Goal: Information Seeking & Learning: Find specific fact

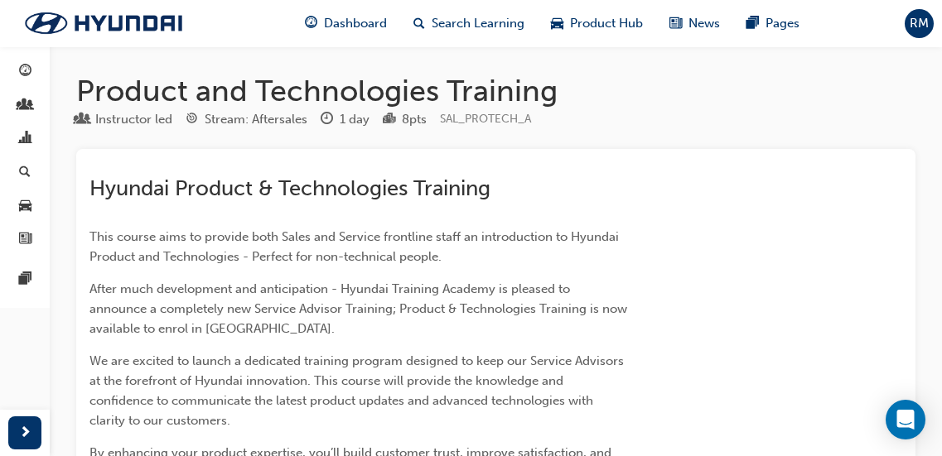
scroll to position [1641, 0]
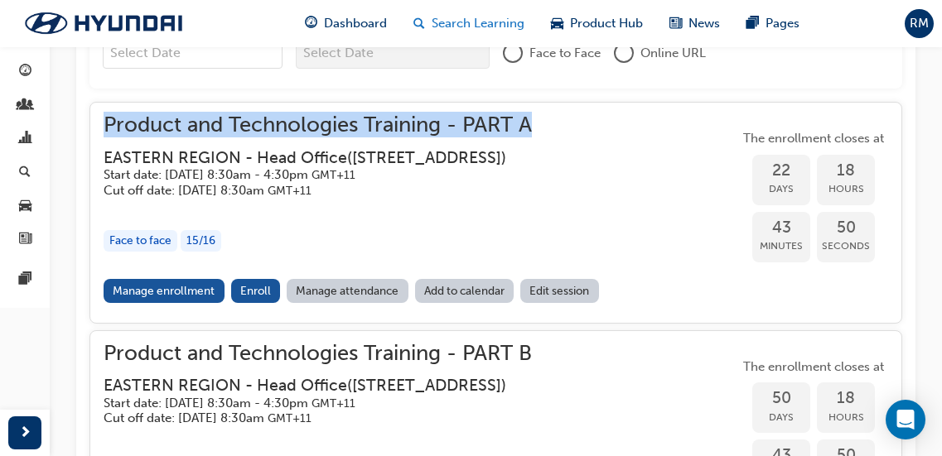
click at [489, 8] on div "Search Learning" at bounding box center [468, 24] width 137 height 34
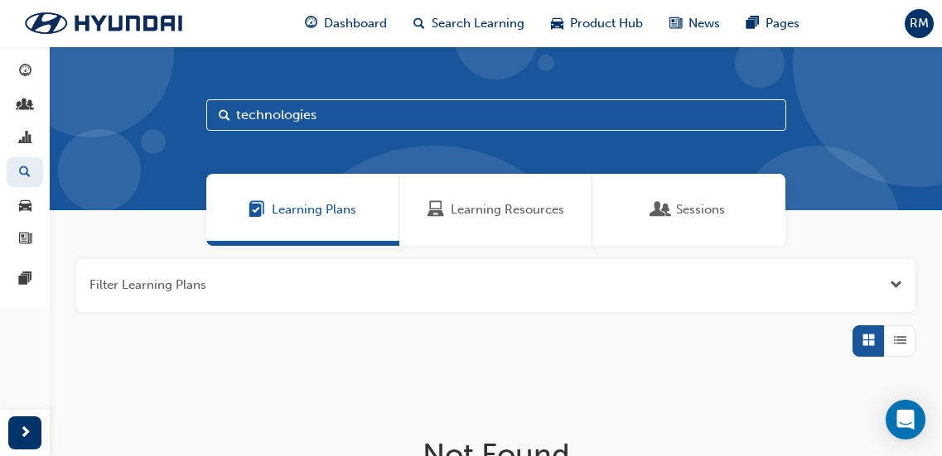
click at [491, 215] on span "Learning Resources" at bounding box center [507, 209] width 113 height 19
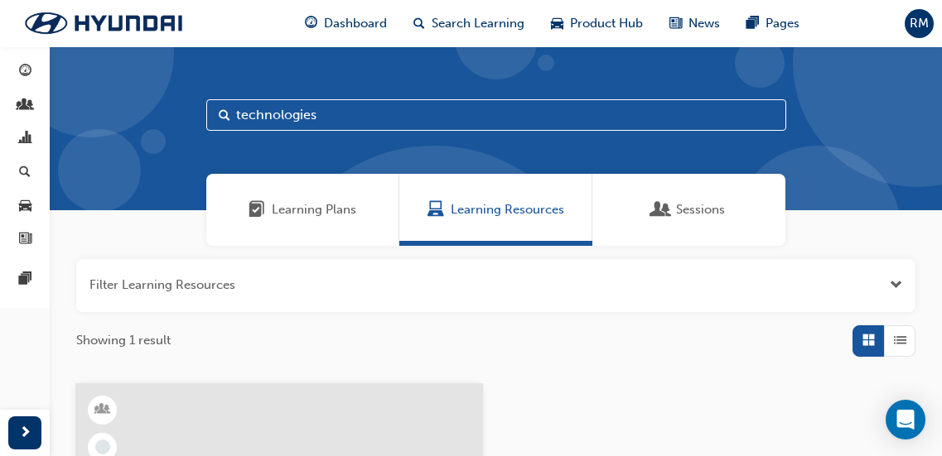
click at [353, 114] on input "technologies" at bounding box center [496, 114] width 580 height 31
drag, startPoint x: 235, startPoint y: 87, endPoint x: 130, endPoint y: 73, distance: 106.1
click at [137, 77] on div "technologies" at bounding box center [496, 128] width 892 height 164
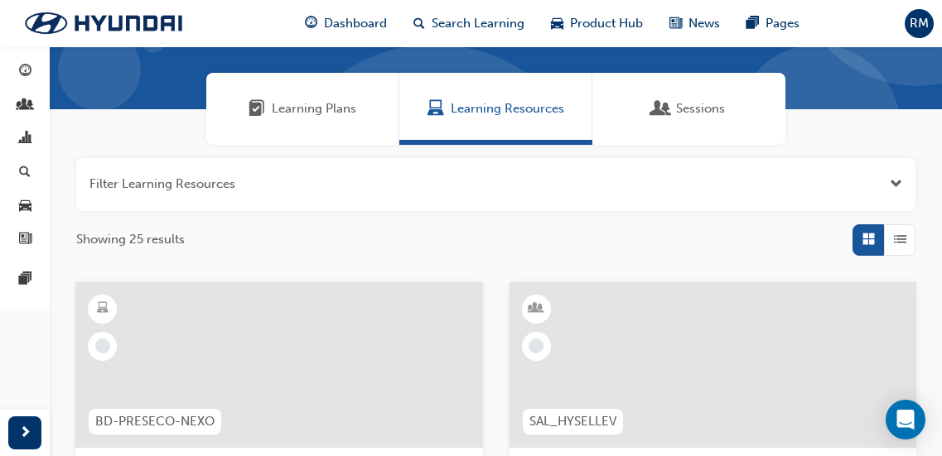
scroll to position [166, 0]
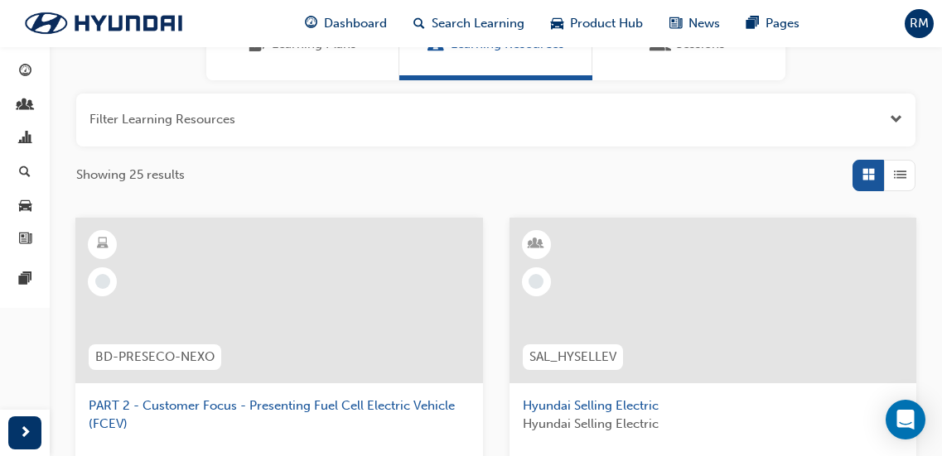
type input "electr"
click at [911, 184] on div "button" at bounding box center [899, 175] width 31 height 31
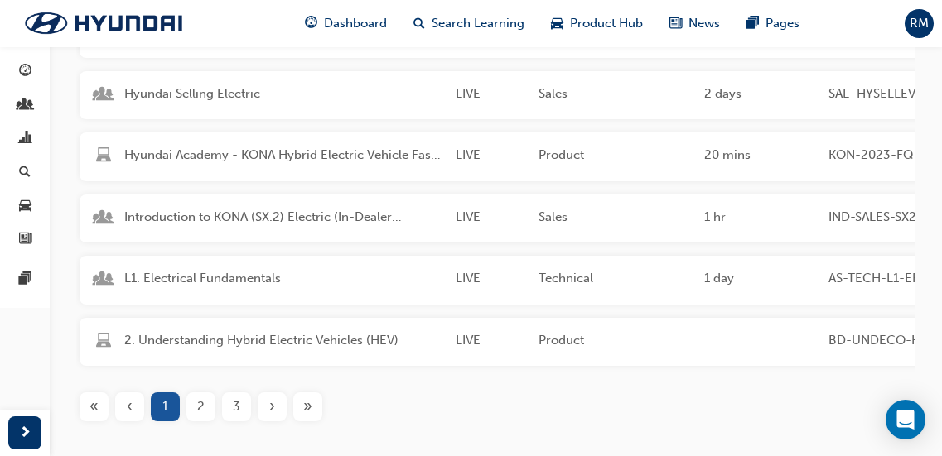
scroll to position [414, 0]
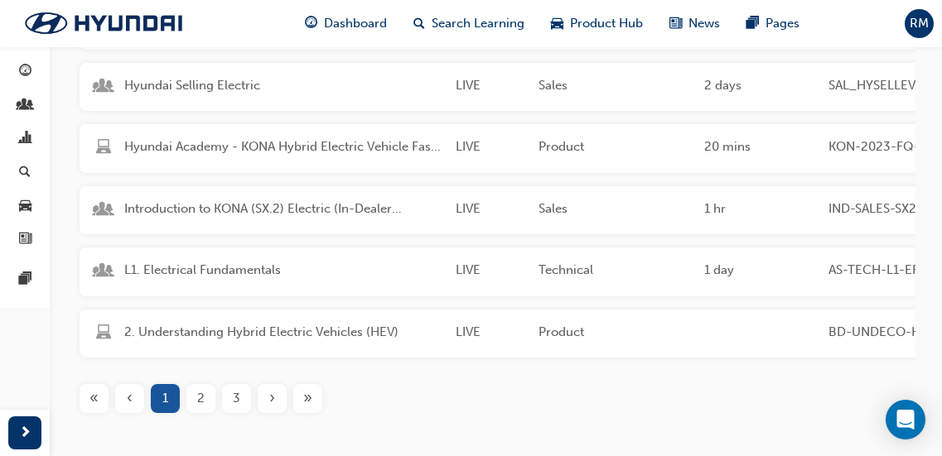
click at [203, 413] on div "2" at bounding box center [200, 398] width 29 height 29
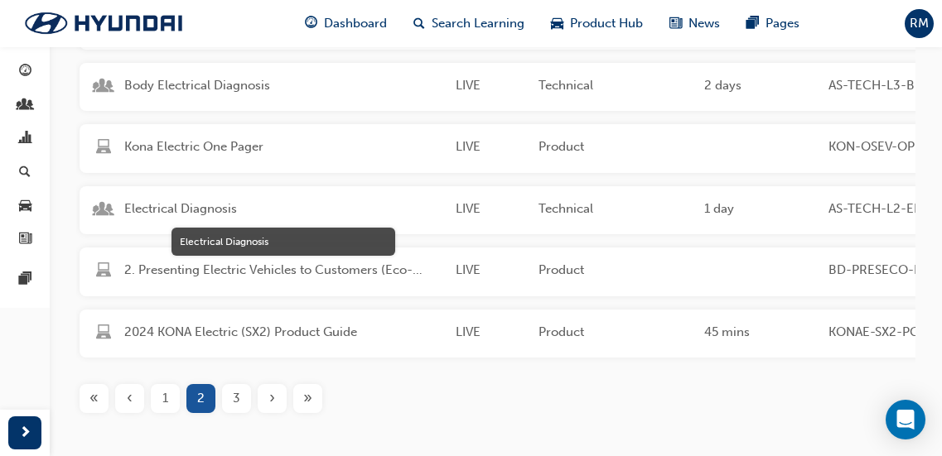
click at [195, 221] on div "Electrical Diagnosis LIVE Technical 1 day AS-TECH-L2-ED This course aims to fur…" at bounding box center [706, 210] width 1252 height 49
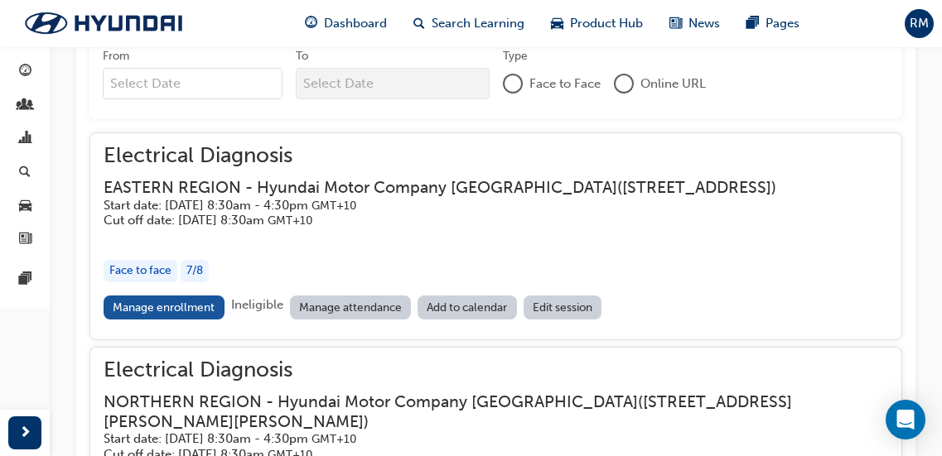
scroll to position [1377, 0]
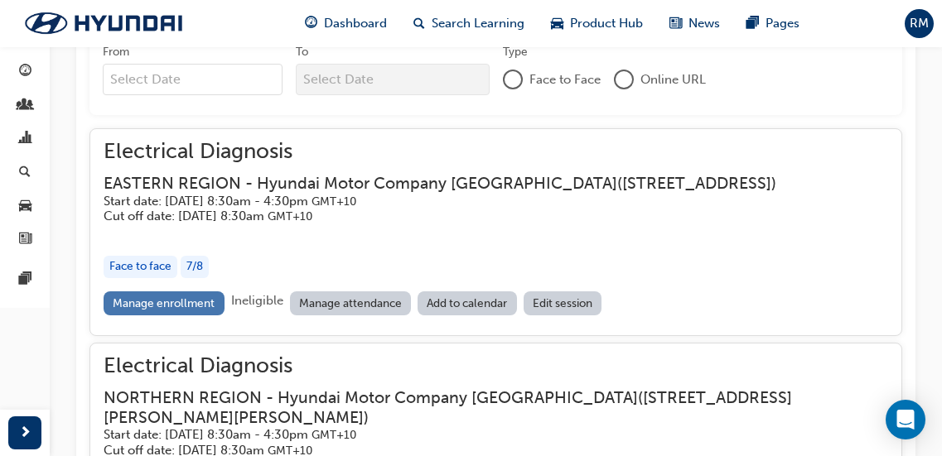
click at [194, 316] on link "Manage enrollment" at bounding box center [164, 304] width 121 height 24
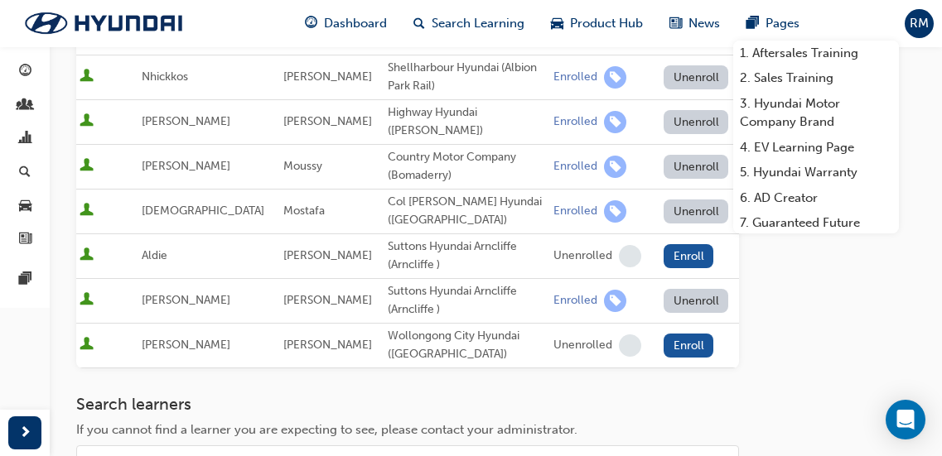
scroll to position [595, 0]
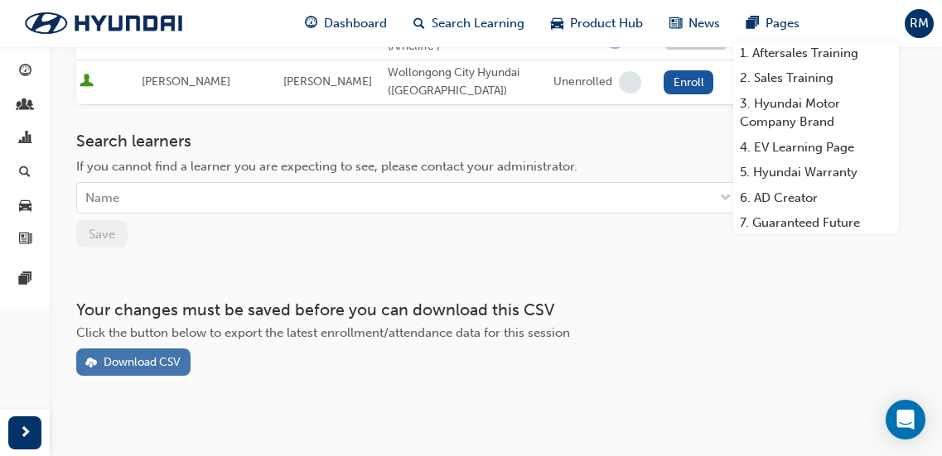
click at [176, 355] on div "Download CSV" at bounding box center [142, 362] width 77 height 14
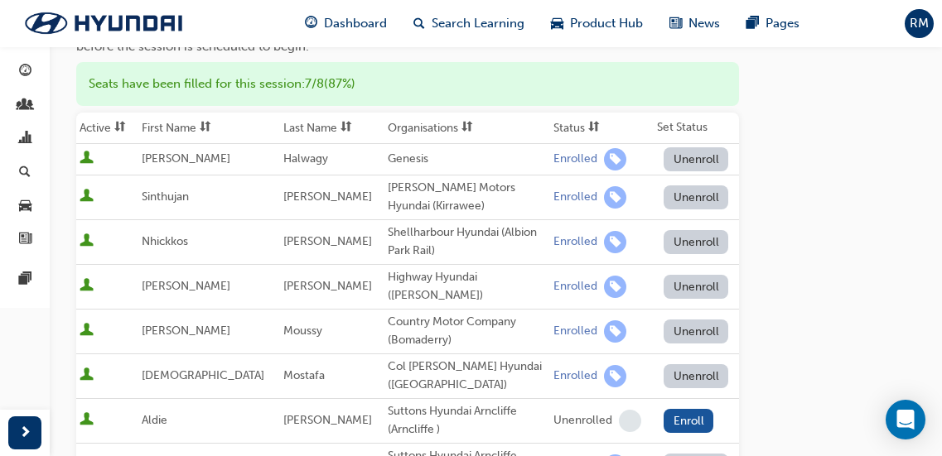
scroll to position [0, 0]
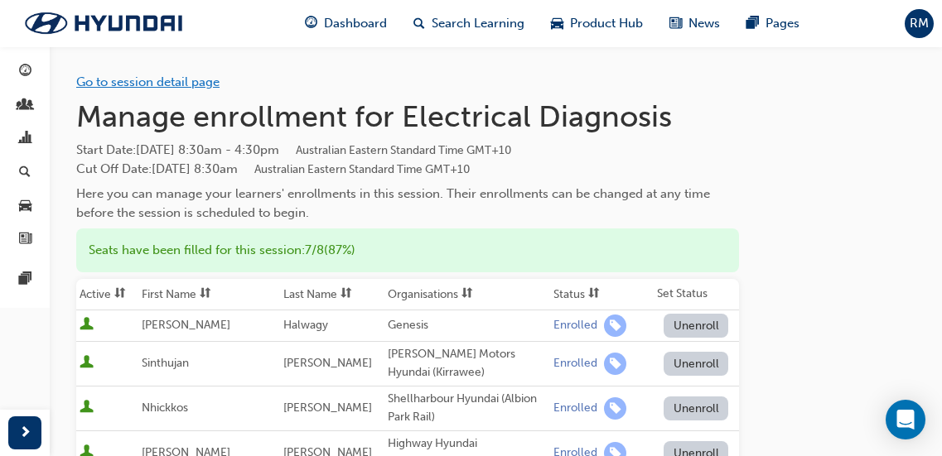
click at [202, 85] on link "Go to session detail page" at bounding box center [147, 82] width 143 height 15
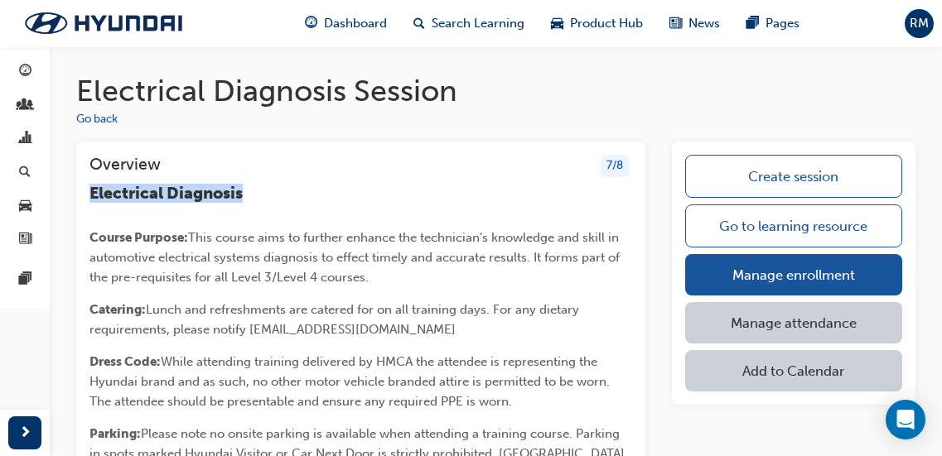
drag, startPoint x: 93, startPoint y: 191, endPoint x: 242, endPoint y: 187, distance: 149.1
click at [242, 187] on span "Electrical Diagnosis" at bounding box center [165, 193] width 153 height 19
copy span "Electrical Diagnosis"
click at [92, 119] on button "Go back" at bounding box center [96, 119] width 41 height 19
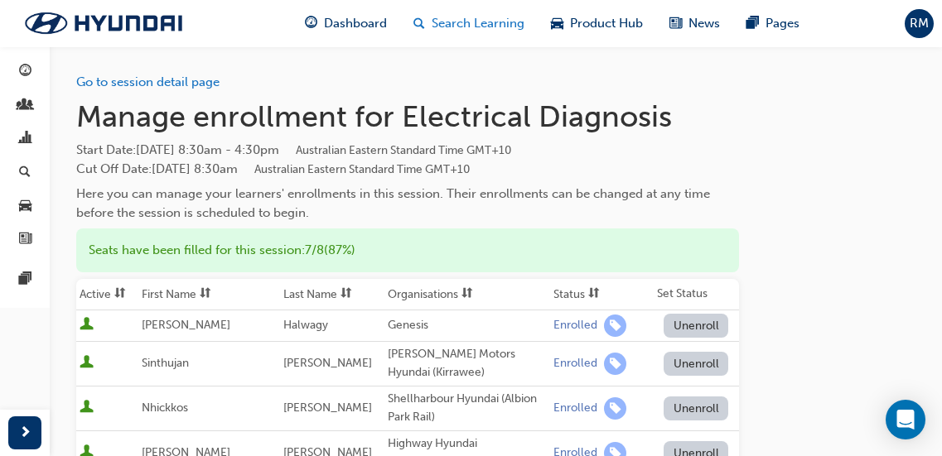
click at [484, 21] on span "Search Learning" at bounding box center [477, 23] width 93 height 19
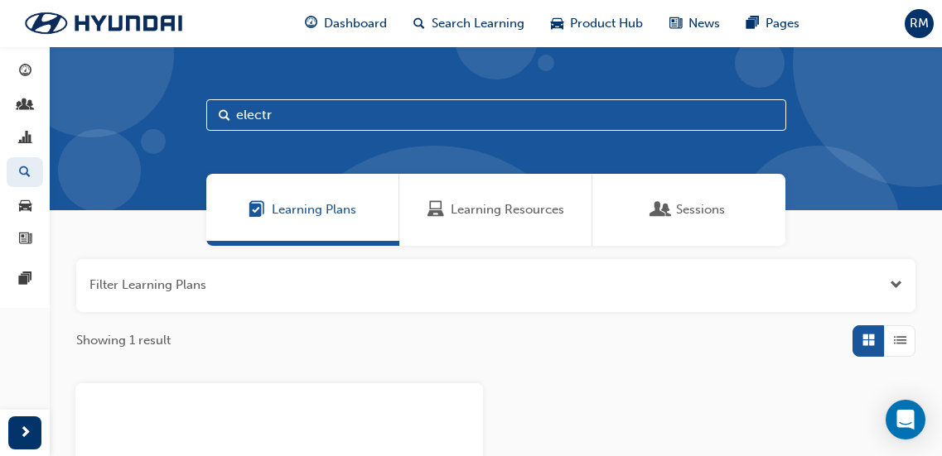
click at [478, 205] on span "Learning Resources" at bounding box center [507, 209] width 113 height 19
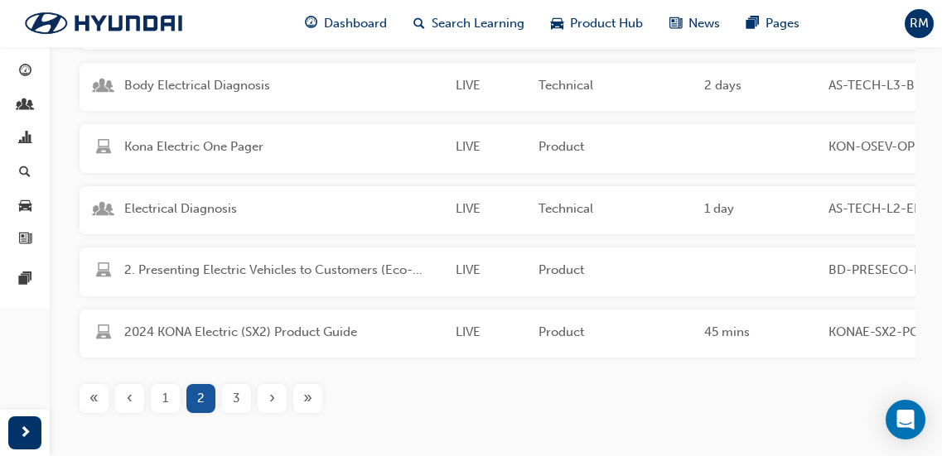
click at [214, 211] on span "Electrical Diagnosis" at bounding box center [283, 209] width 318 height 19
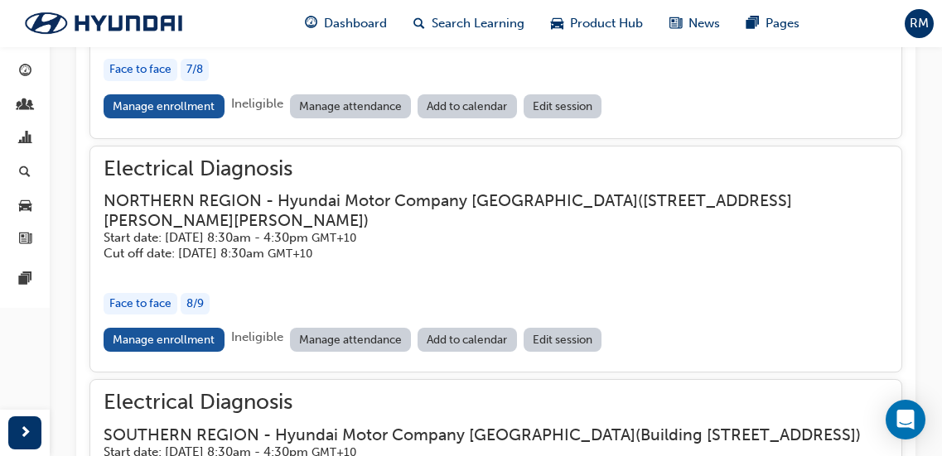
scroll to position [1588, 0]
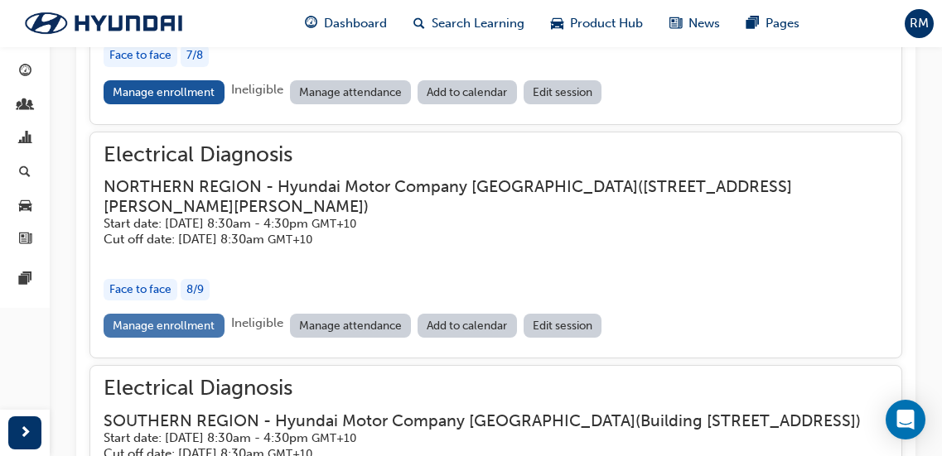
click at [193, 338] on link "Manage enrollment" at bounding box center [164, 326] width 121 height 24
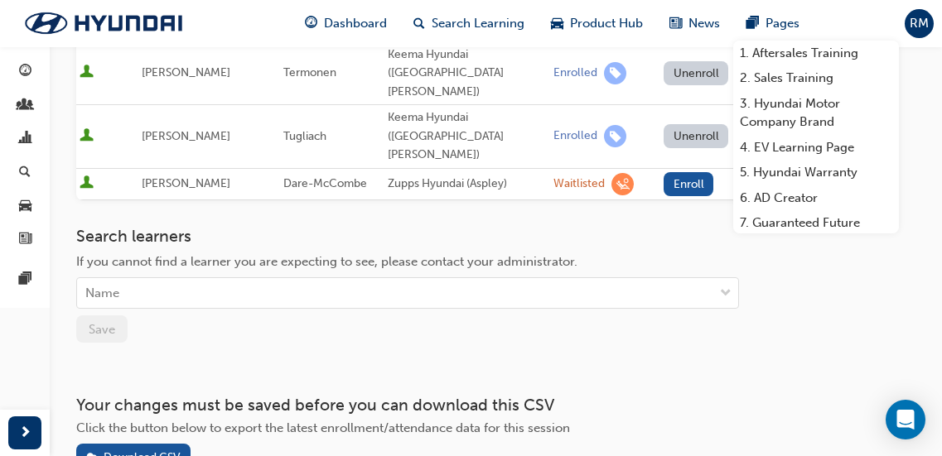
scroll to position [705, 0]
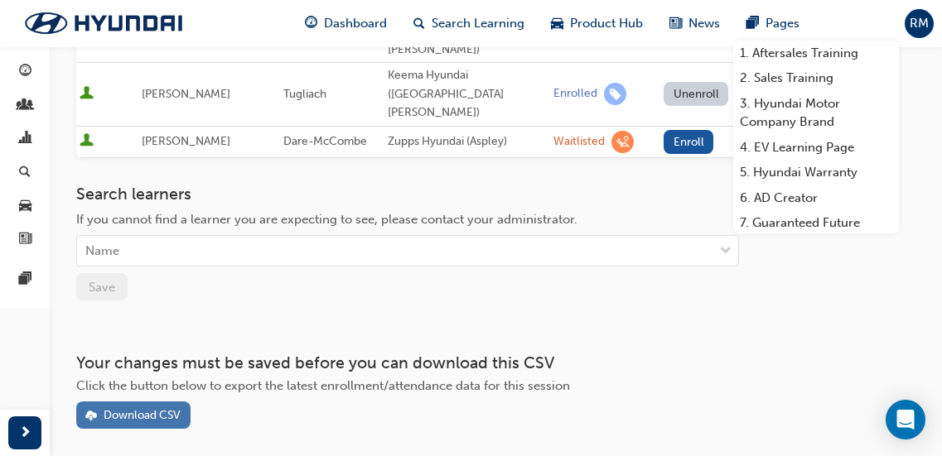
click at [162, 408] on div "Download CSV" at bounding box center [142, 415] width 77 height 14
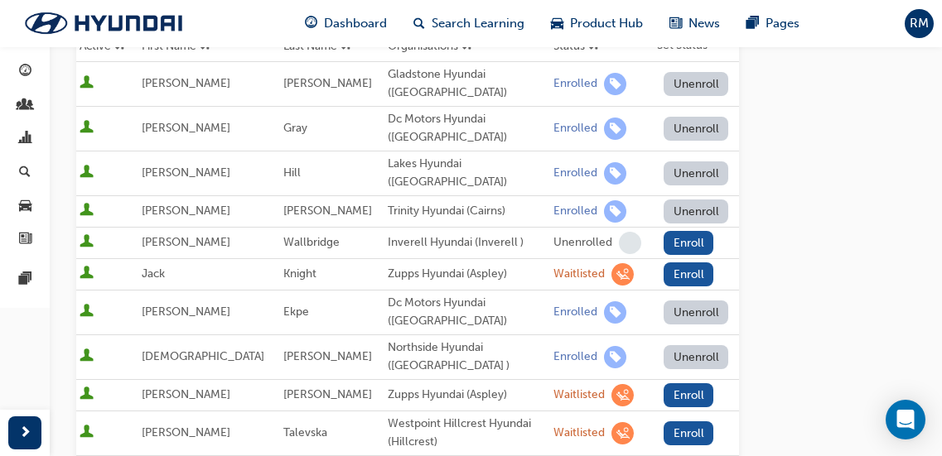
scroll to position [0, 0]
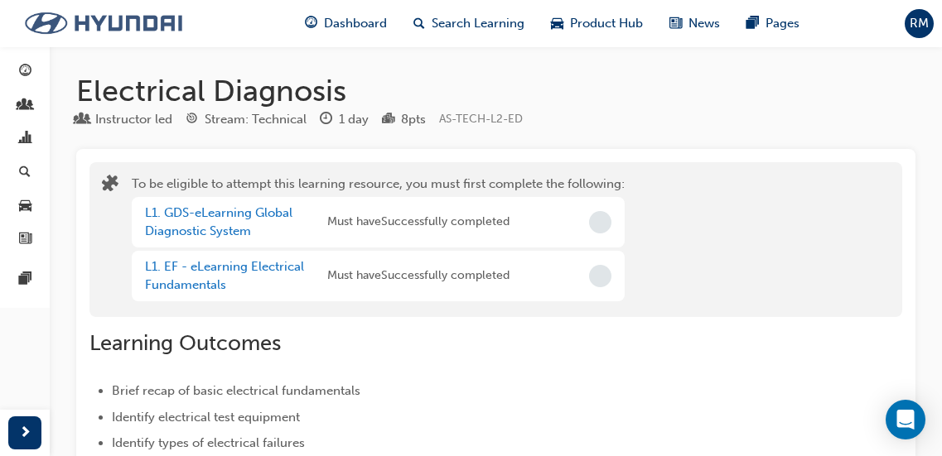
scroll to position [1588, 0]
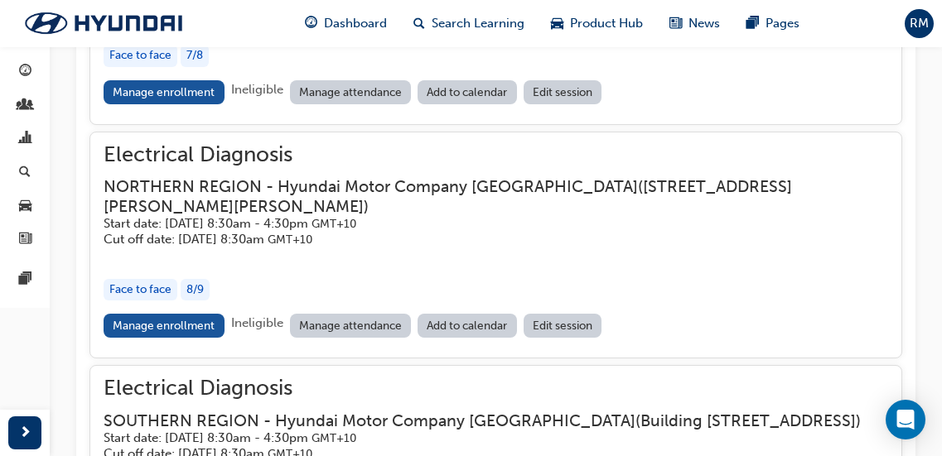
click at [312, 202] on h3 "NORTHERN REGION - Hyundai Motor Company [GEOGRAPHIC_DATA] ( [STREET_ADDRESS][PE…" at bounding box center [483, 196] width 758 height 39
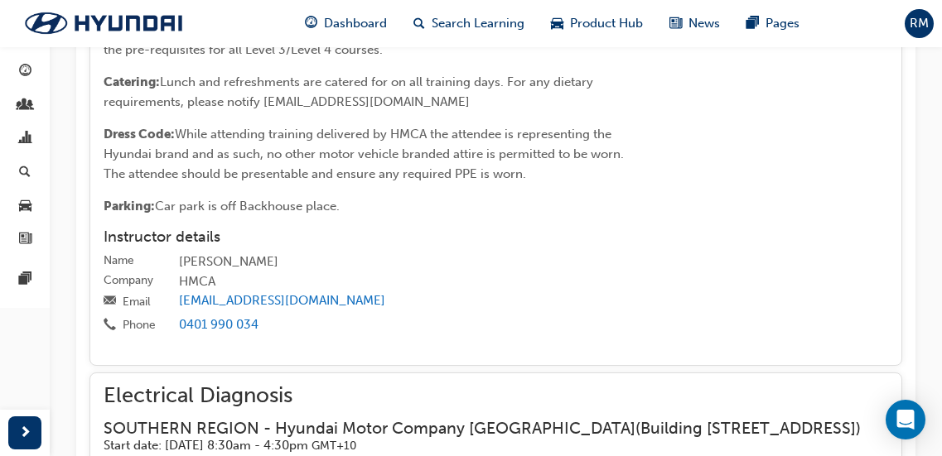
scroll to position [2251, 0]
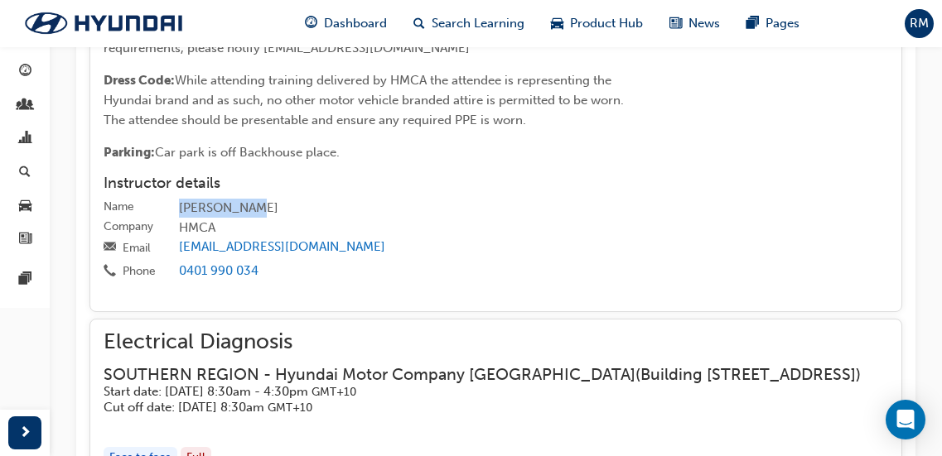
drag, startPoint x: 181, startPoint y: 229, endPoint x: 239, endPoint y: 227, distance: 58.0
click at [239, 219] on div "[PERSON_NAME]" at bounding box center [533, 209] width 709 height 20
copy div "[PERSON_NAME]"
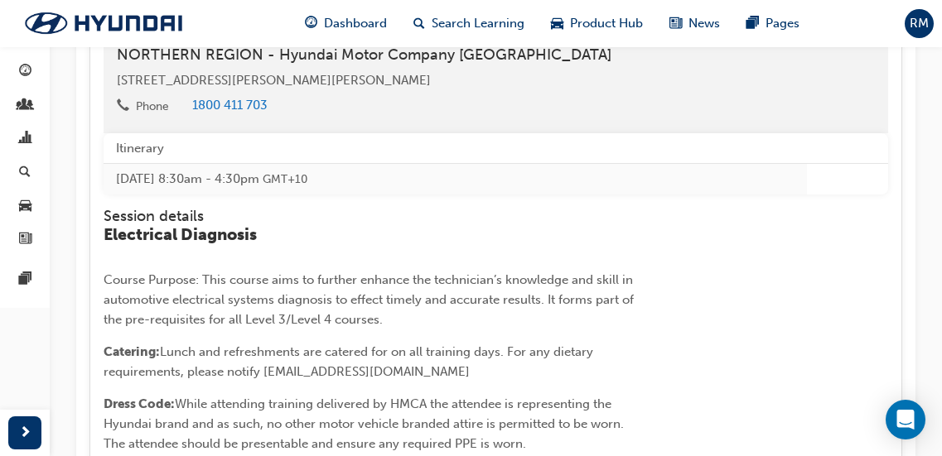
scroll to position [1920, 0]
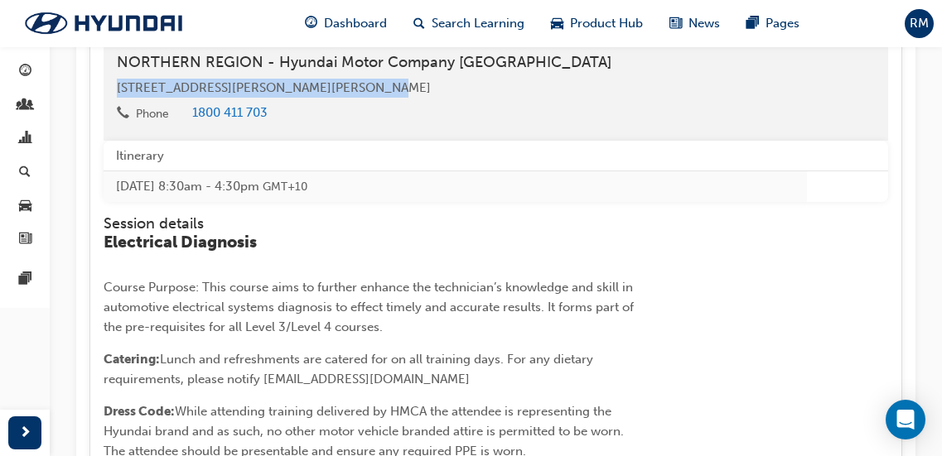
drag, startPoint x: 377, startPoint y: 106, endPoint x: 116, endPoint y: 91, distance: 261.3
click at [116, 91] on div "NORTHERN REGION - Hyundai Motor Company [GEOGRAPHIC_DATA] [STREET_ADDRESS][PERS…" at bounding box center [496, 91] width 784 height 100
copy span "[STREET_ADDRESS][PERSON_NAME][PERSON_NAME]"
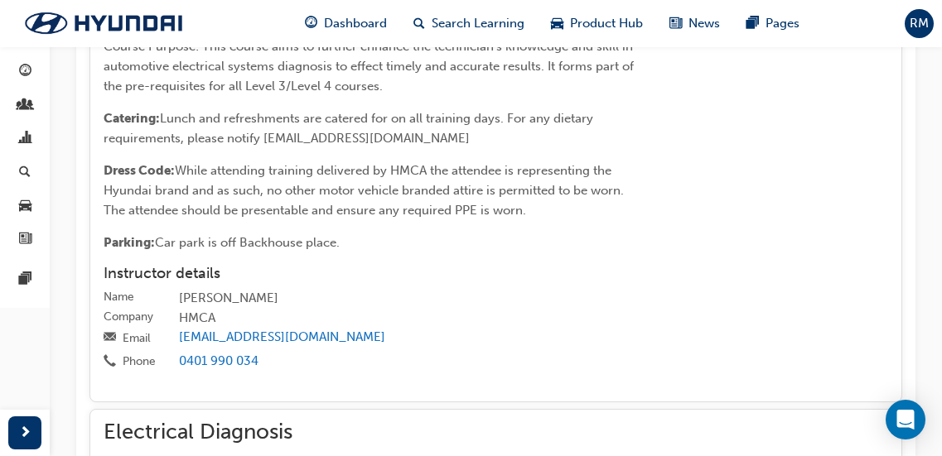
scroll to position [2168, 0]
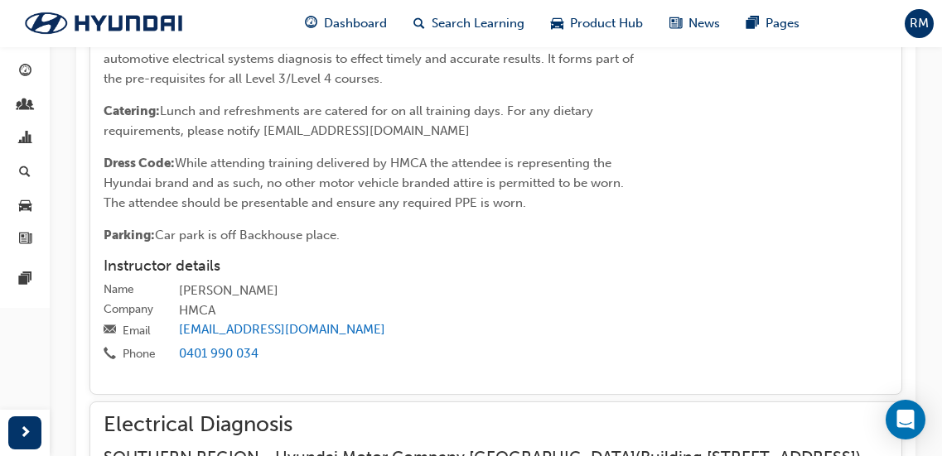
drag, startPoint x: 354, startPoint y: 254, endPoint x: 161, endPoint y: 254, distance: 193.8
click at [161, 245] on p "Parking: Car park is off Backhouse place." at bounding box center [373, 235] width 538 height 20
copy span "Car park is off Backhouse place."
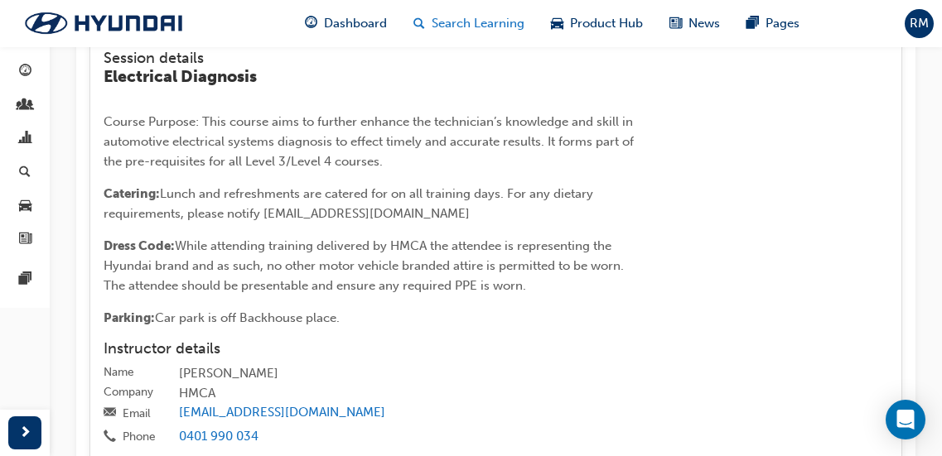
click at [490, 21] on span "Search Learning" at bounding box center [477, 23] width 93 height 19
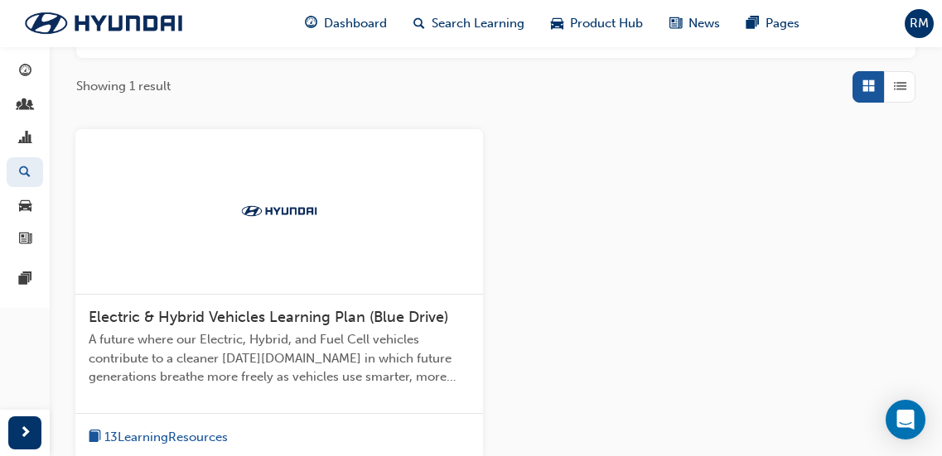
scroll to position [6, 0]
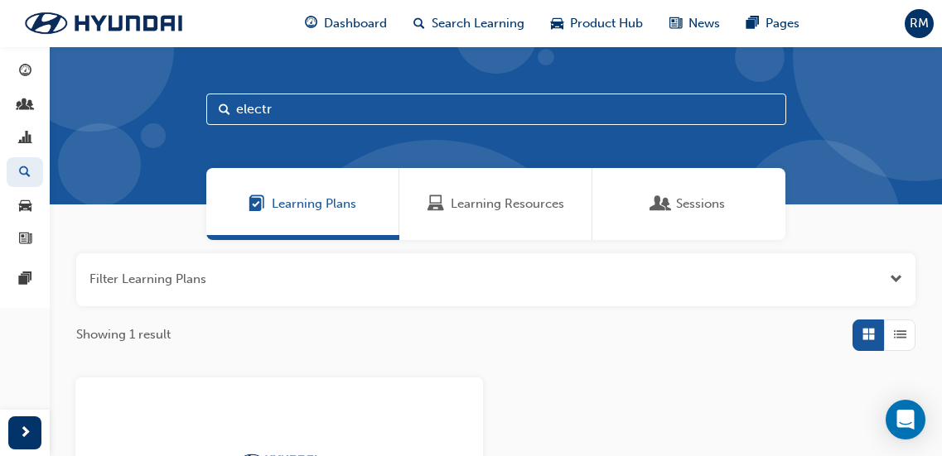
click at [469, 193] on div "Learning Resources" at bounding box center [495, 204] width 193 height 72
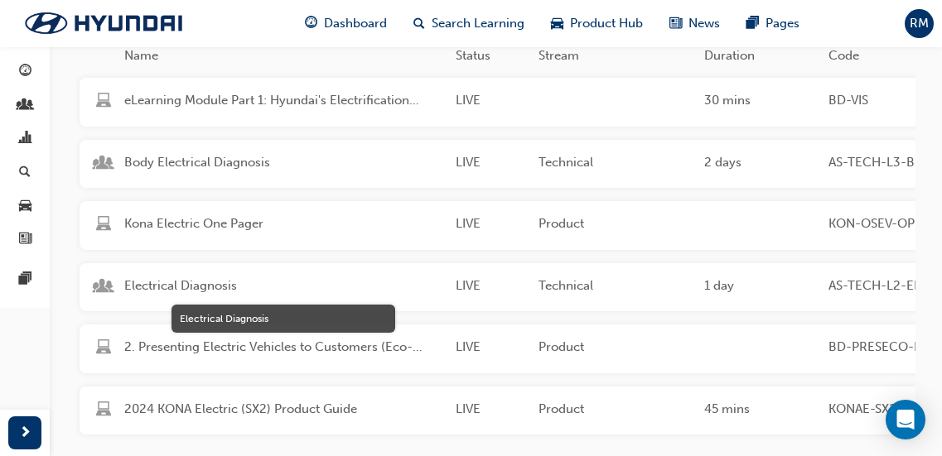
click at [239, 281] on span "Electrical Diagnosis" at bounding box center [283, 286] width 318 height 19
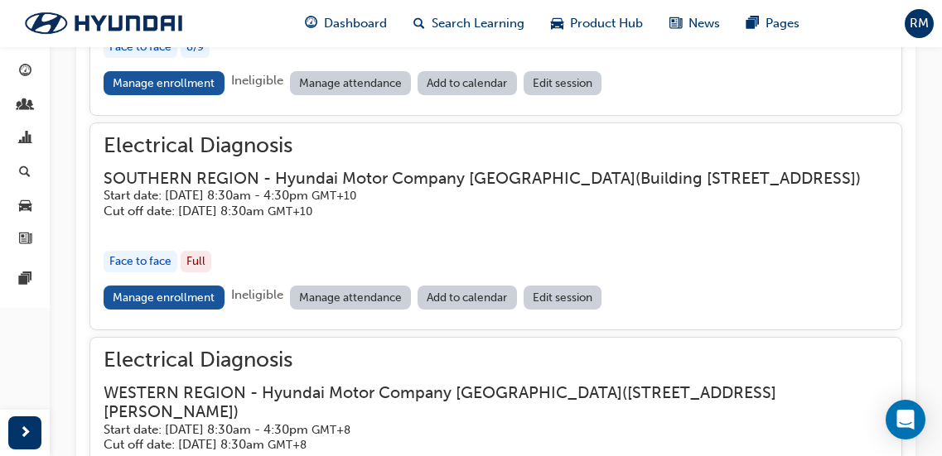
scroll to position [1837, 0]
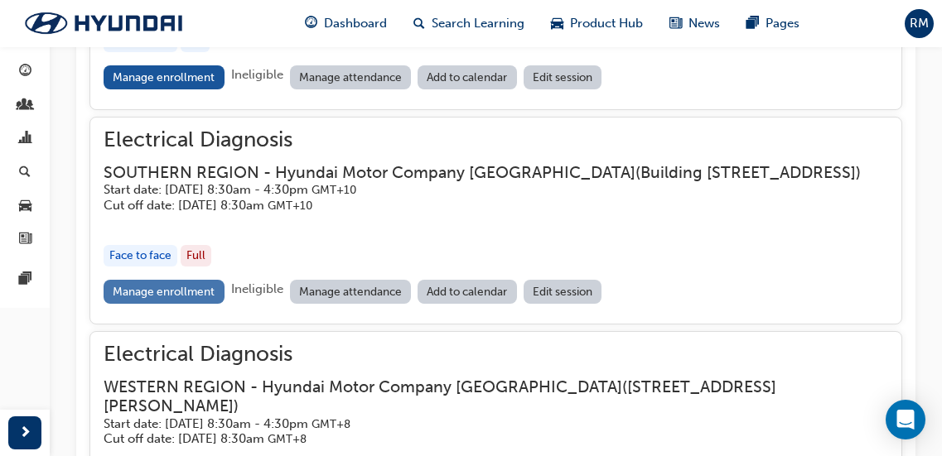
click at [205, 304] on link "Manage enrollment" at bounding box center [164, 292] width 121 height 24
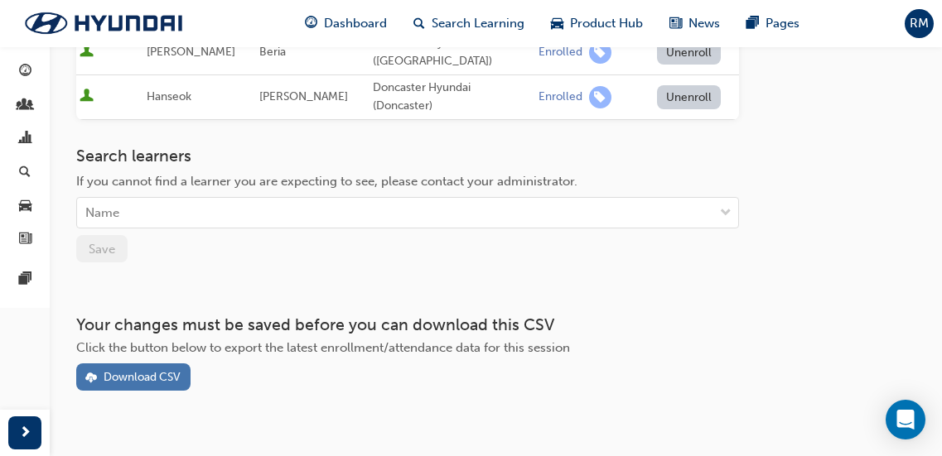
scroll to position [715, 0]
click at [114, 369] on div "Download CSV" at bounding box center [142, 376] width 77 height 14
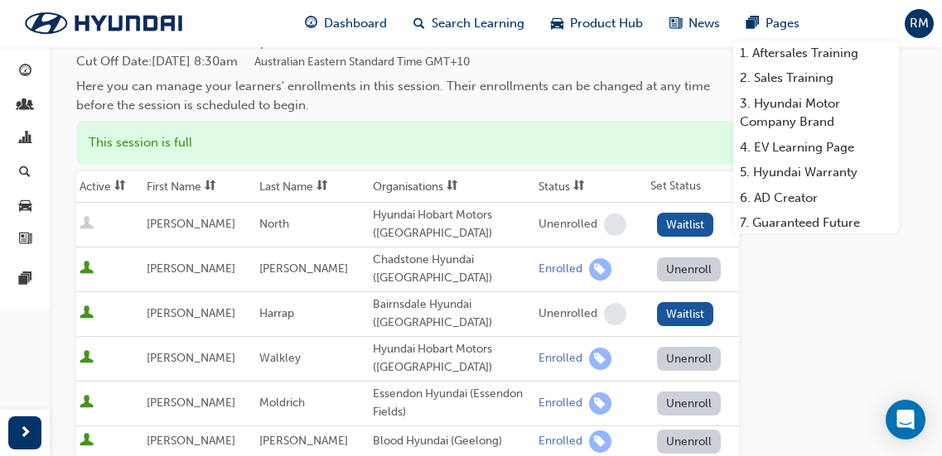
scroll to position [0, 0]
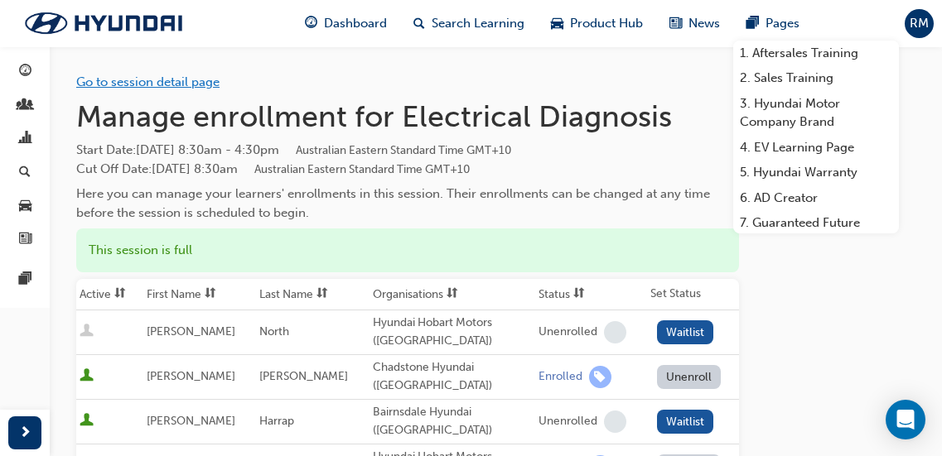
click at [210, 85] on link "Go to session detail page" at bounding box center [147, 82] width 143 height 15
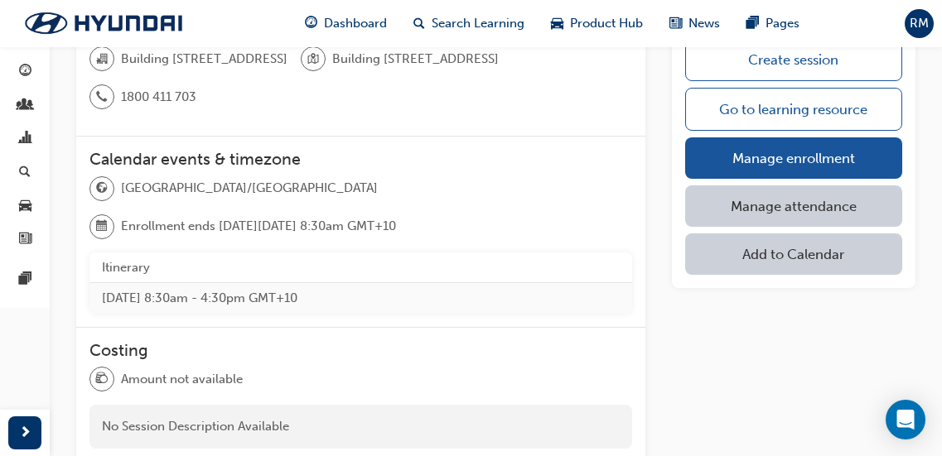
scroll to position [455, 0]
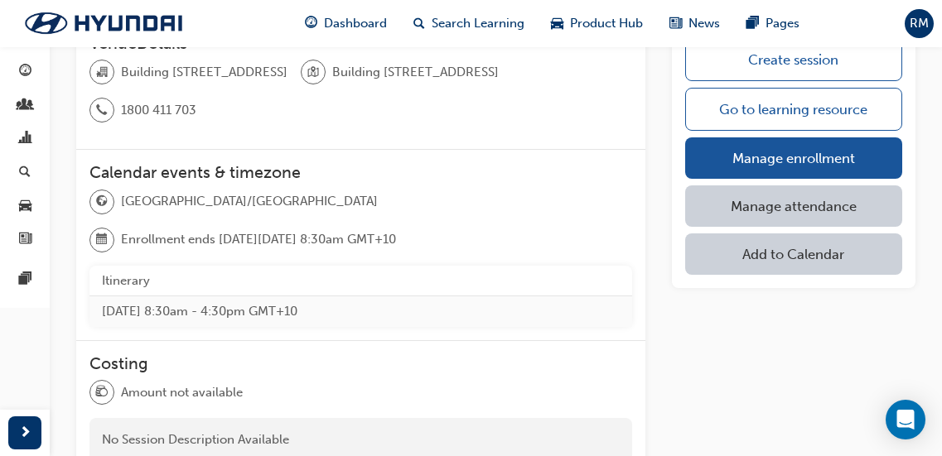
drag, startPoint x: 364, startPoint y: 69, endPoint x: 102, endPoint y: 54, distance: 262.9
click at [102, 54] on div "VenueDetails Building [STREET_ADDRESS] 1800 411 703" at bounding box center [360, 85] width 569 height 129
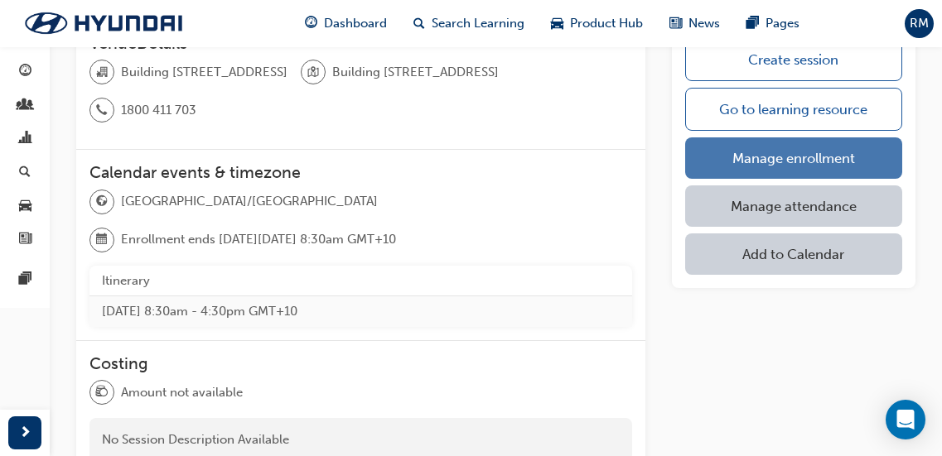
copy div "Building [STREET_ADDRESS]"
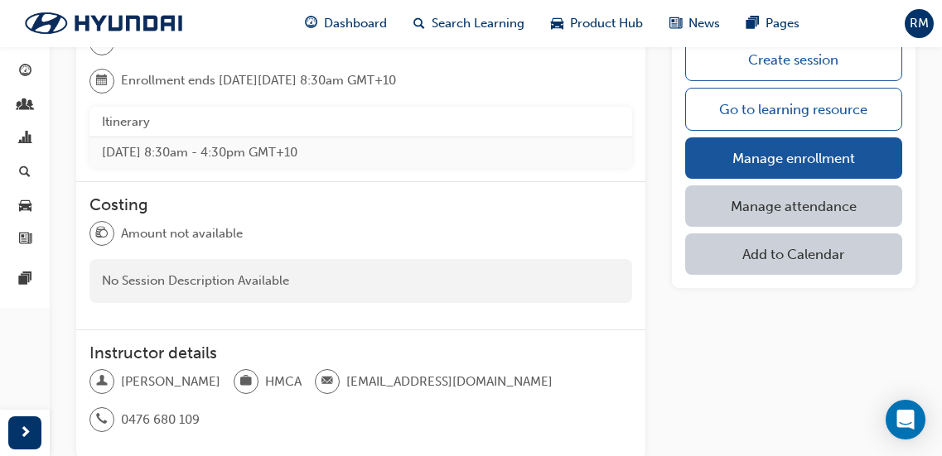
scroll to position [621, 0]
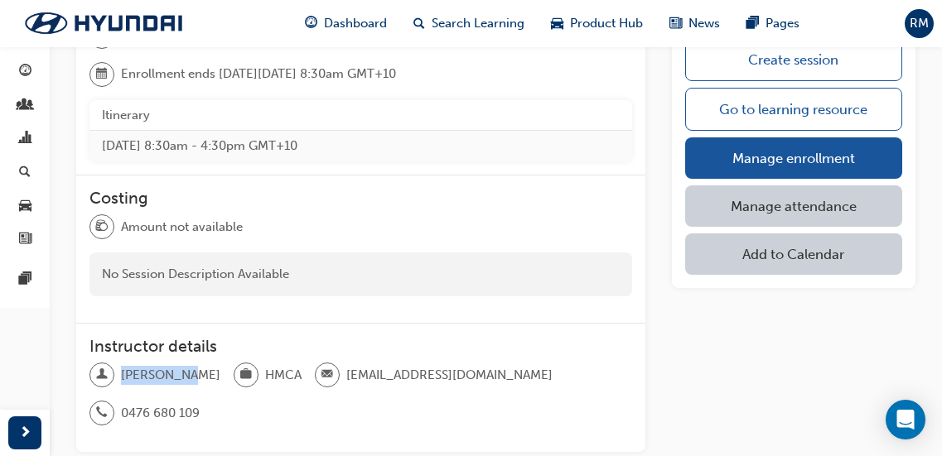
drag, startPoint x: 122, startPoint y: 371, endPoint x: 184, endPoint y: 370, distance: 62.1
click at [184, 370] on span "[PERSON_NAME]" at bounding box center [170, 375] width 99 height 19
copy span "[PERSON_NAME]"
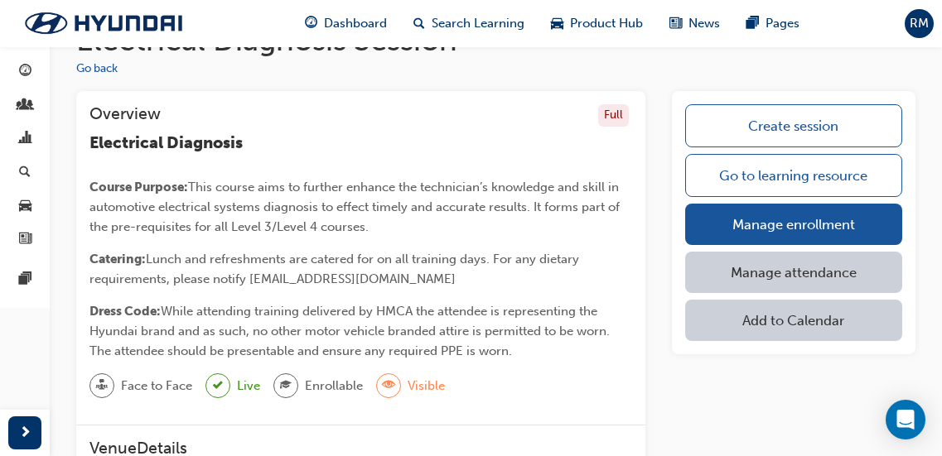
scroll to position [0, 0]
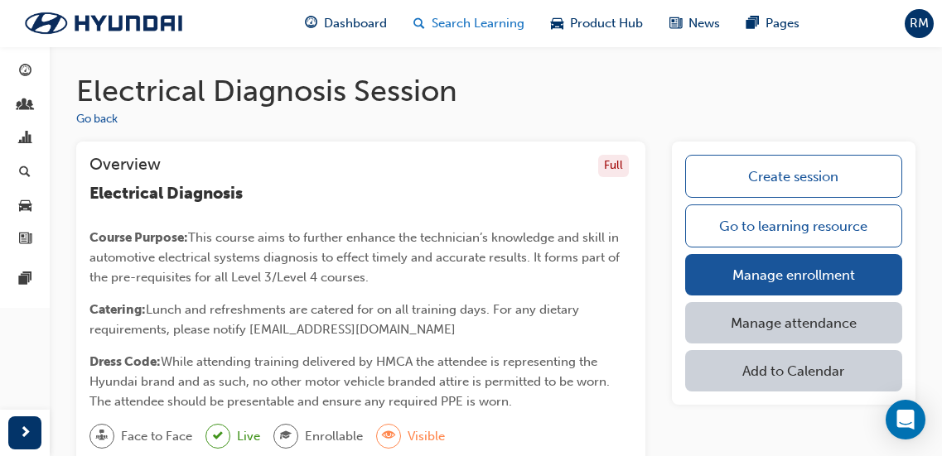
click at [492, 22] on span "Search Learning" at bounding box center [477, 23] width 93 height 19
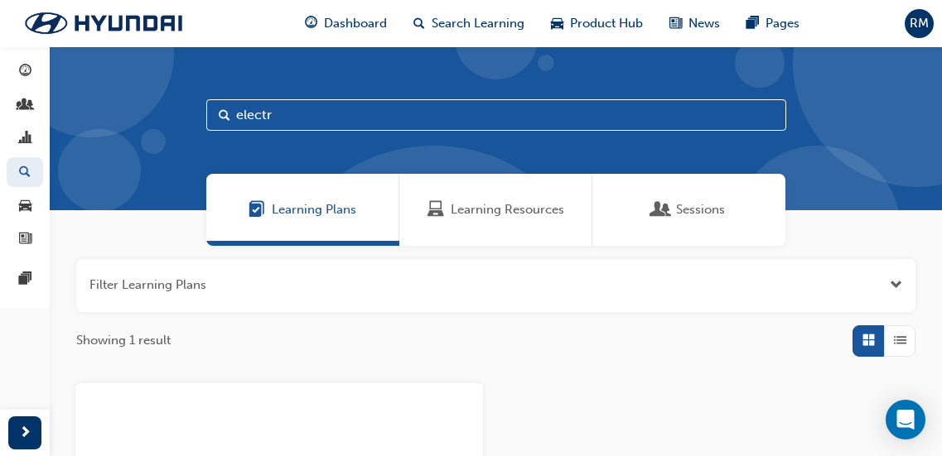
click at [550, 206] on span "Learning Resources" at bounding box center [507, 209] width 113 height 19
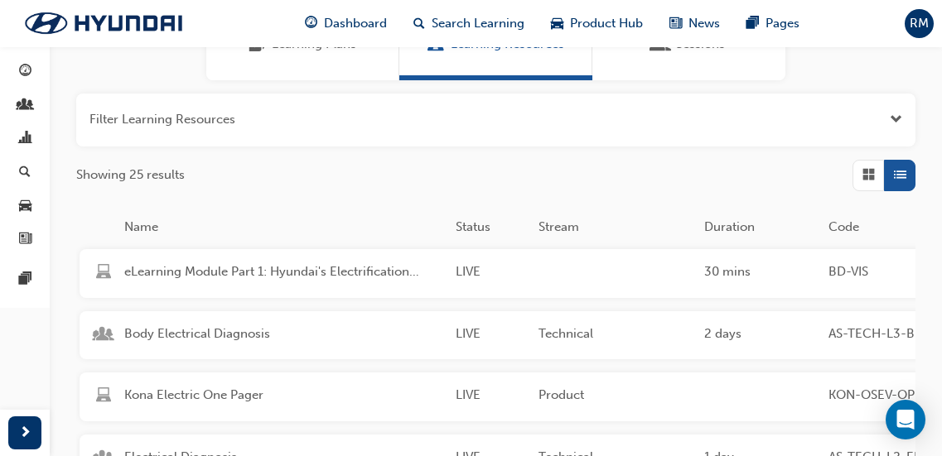
scroll to position [248, 0]
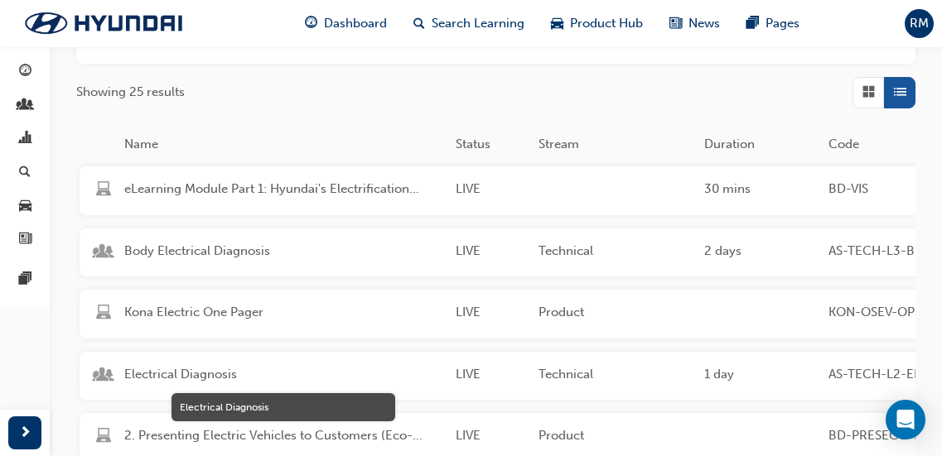
click at [195, 374] on span "Electrical Diagnosis" at bounding box center [283, 374] width 318 height 19
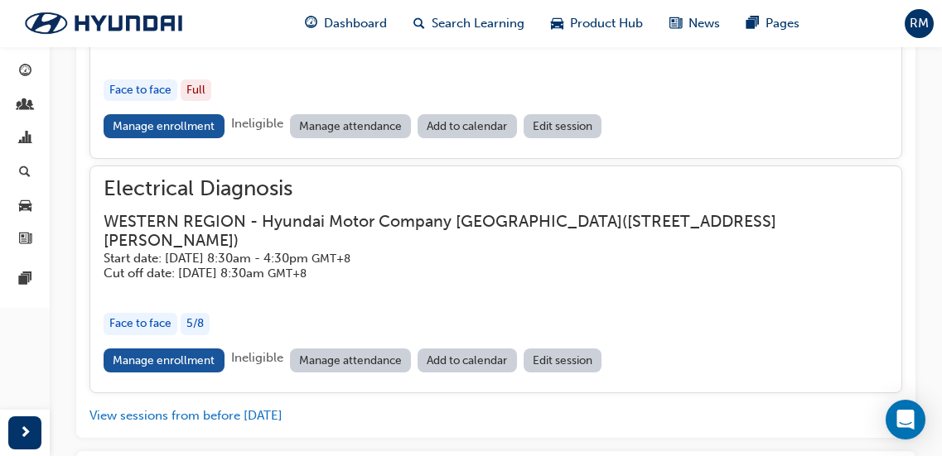
scroll to position [2085, 0]
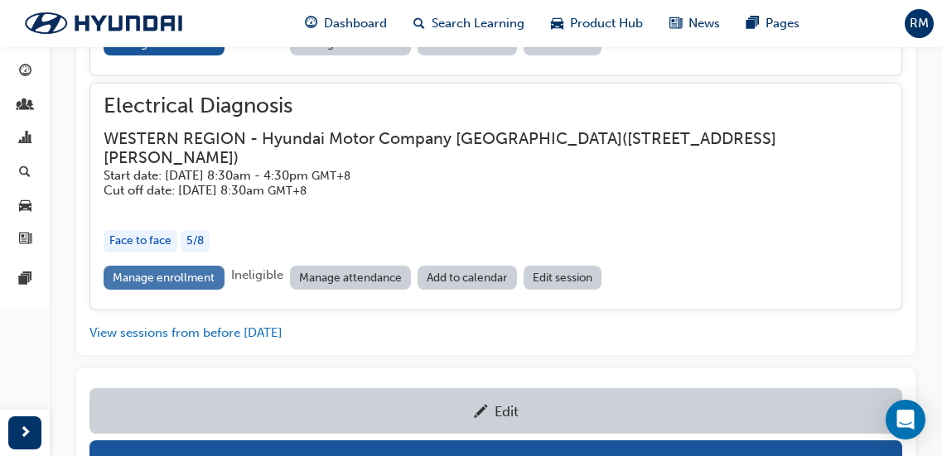
click at [200, 290] on link "Manage enrollment" at bounding box center [164, 278] width 121 height 24
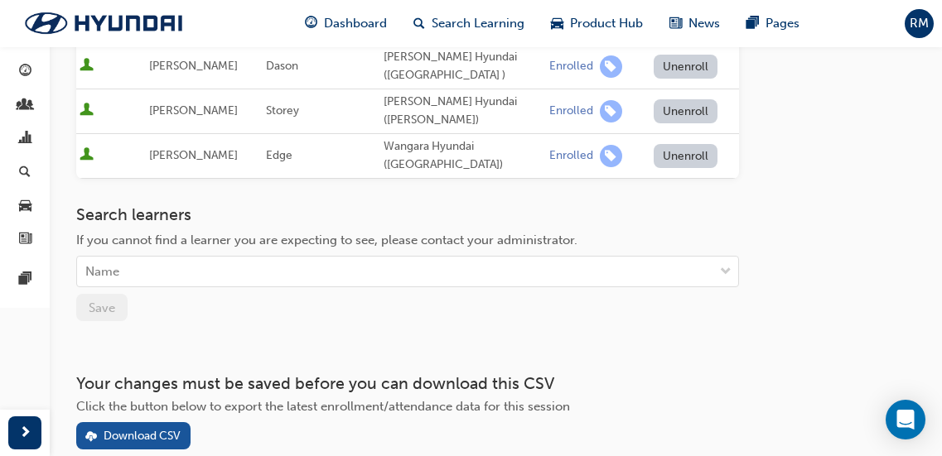
scroll to position [402, 0]
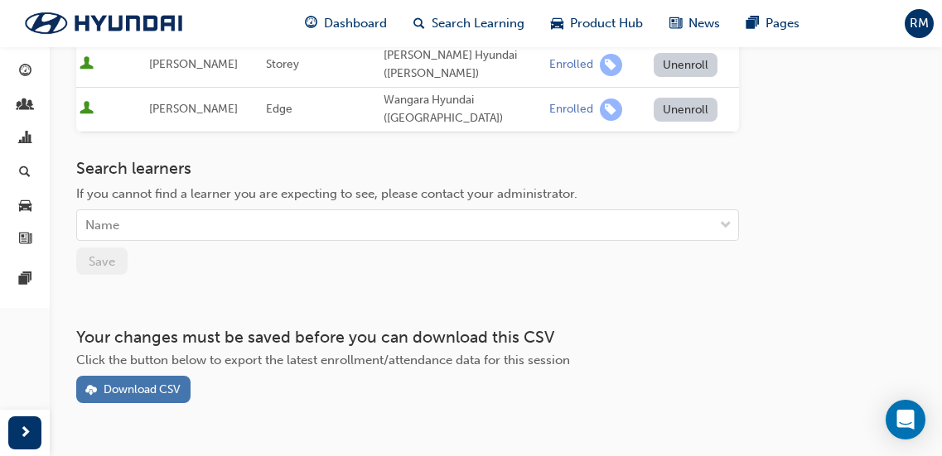
click at [156, 383] on div "Download CSV" at bounding box center [142, 390] width 77 height 14
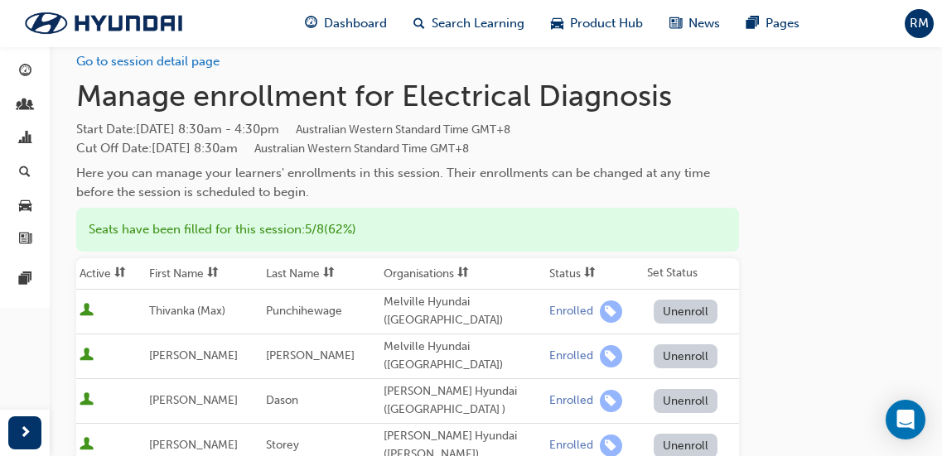
scroll to position [0, 0]
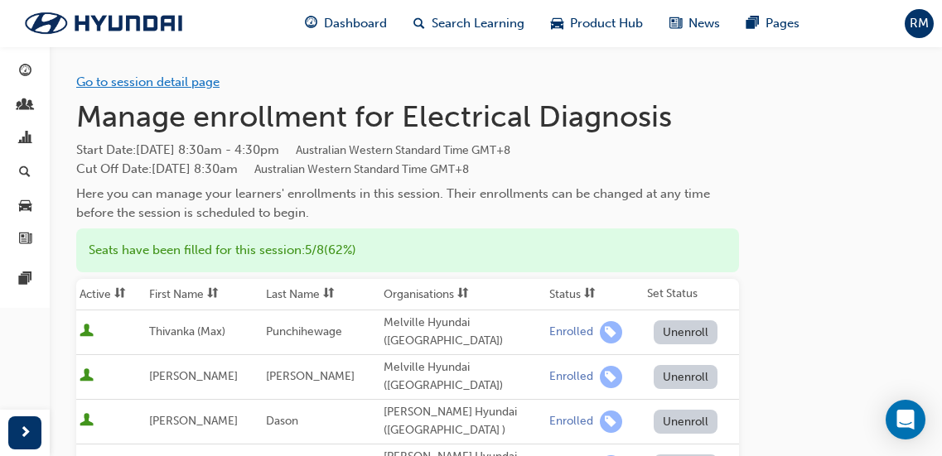
click at [136, 78] on link "Go to session detail page" at bounding box center [147, 82] width 143 height 15
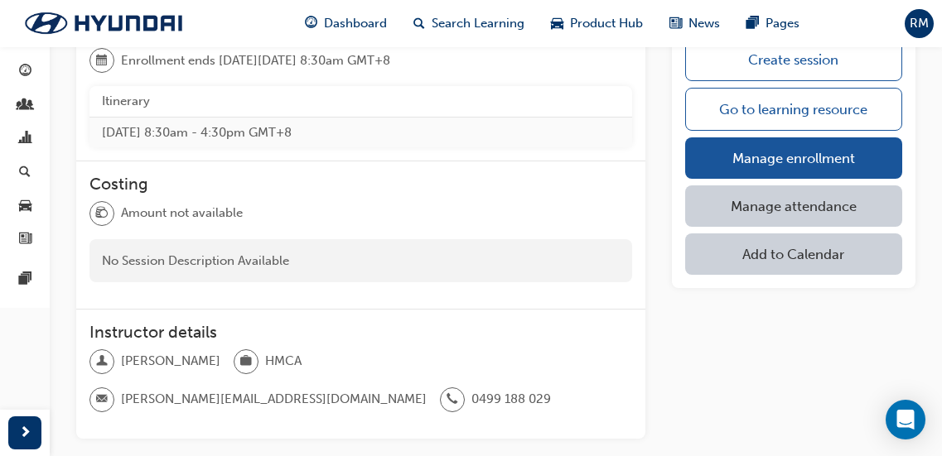
scroll to position [663, 0]
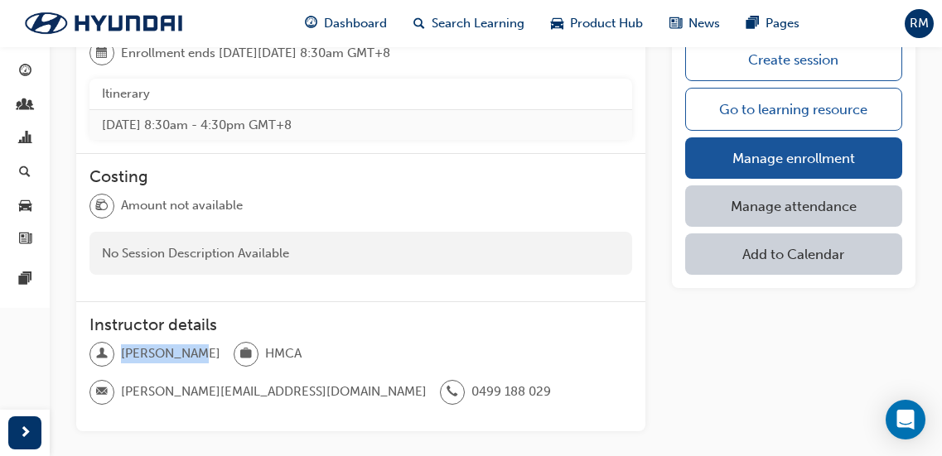
drag, startPoint x: 121, startPoint y: 318, endPoint x: 187, endPoint y: 314, distance: 66.4
click at [187, 342] on div "[PERSON_NAME] HMCA [PERSON_NAME][EMAIL_ADDRESS][DOMAIN_NAME] 0499 188 029" at bounding box center [360, 380] width 542 height 76
copy span "[PERSON_NAME]"
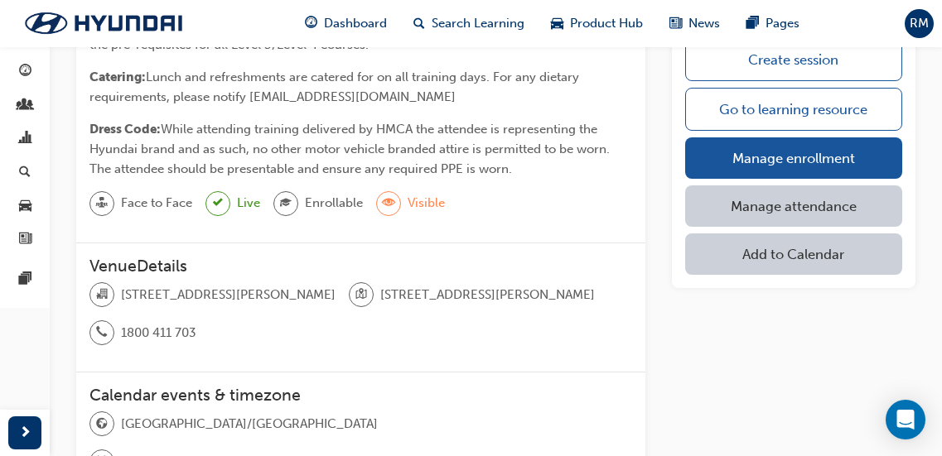
scroll to position [248, 0]
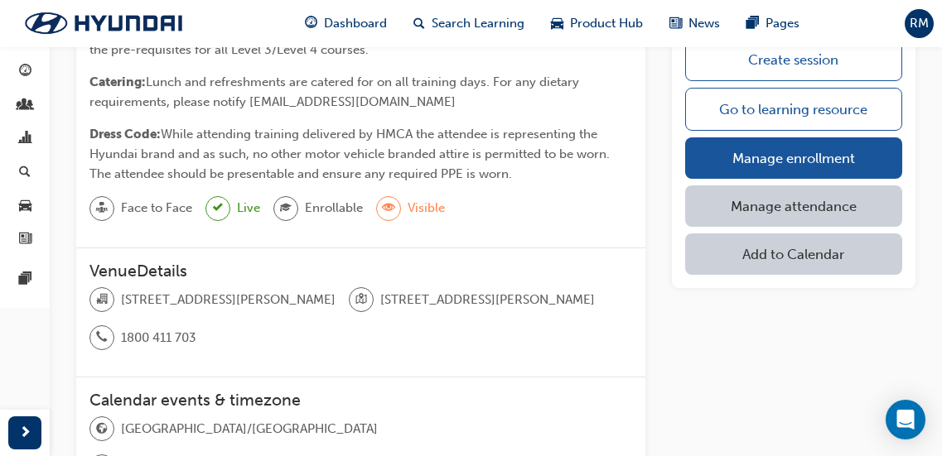
drag, startPoint x: 120, startPoint y: 297, endPoint x: 327, endPoint y: 297, distance: 207.0
click at [327, 297] on div "[STREET_ADDRESS][PERSON_NAME]" at bounding box center [212, 299] width 246 height 25
copy div "[STREET_ADDRESS][PERSON_NAME]"
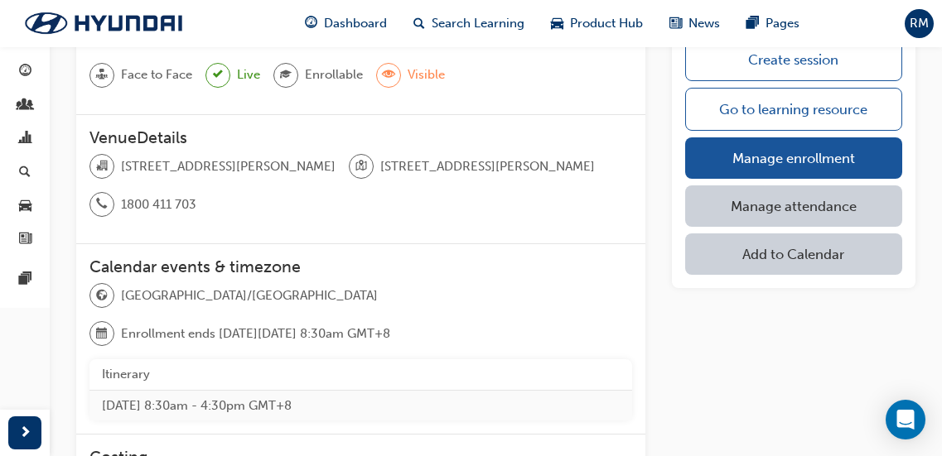
scroll to position [414, 0]
